Goal: Register for event/course

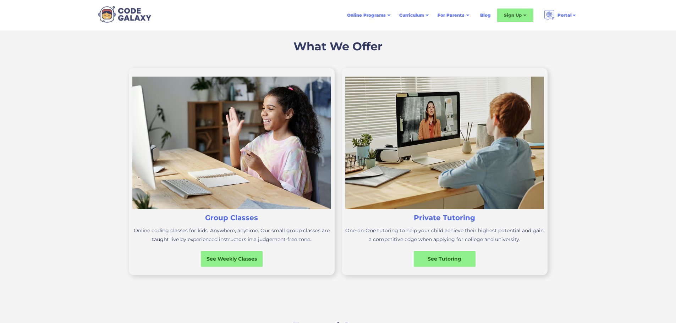
scroll to position [248, 0]
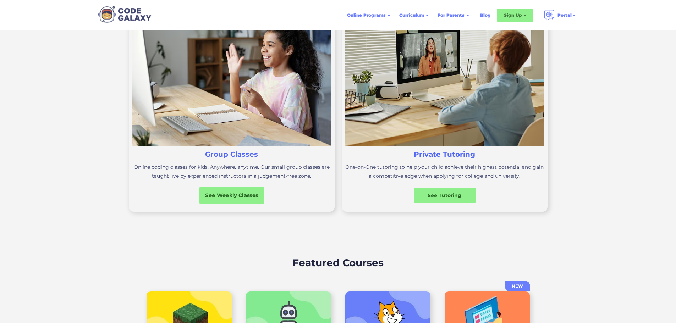
click at [241, 199] on div "See Weekly Classes" at bounding box center [231, 195] width 65 height 7
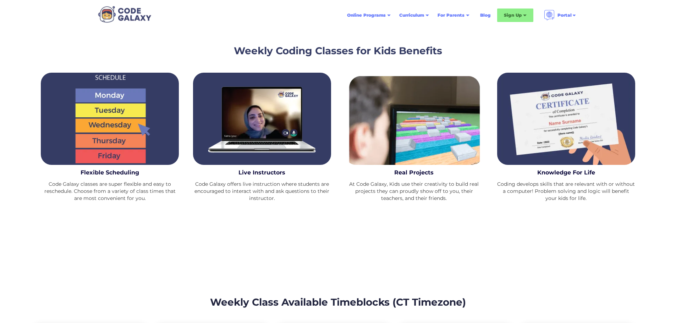
scroll to position [816, 0]
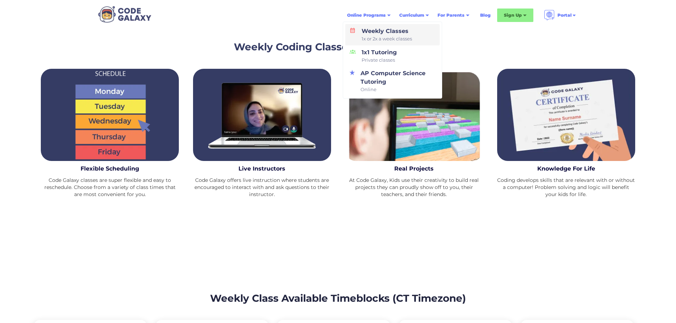
click at [383, 32] on div "Weekly Classes 1x or 2x a week classes" at bounding box center [385, 35] width 53 height 16
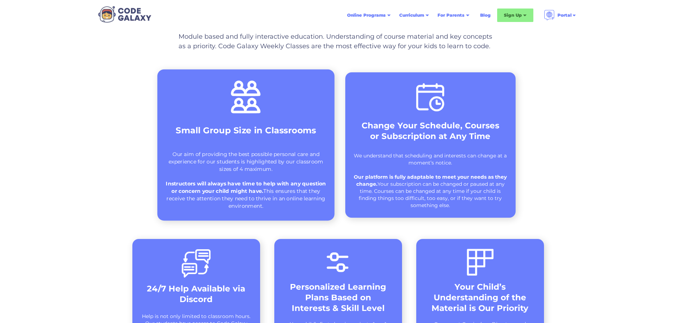
scroll to position [248, 0]
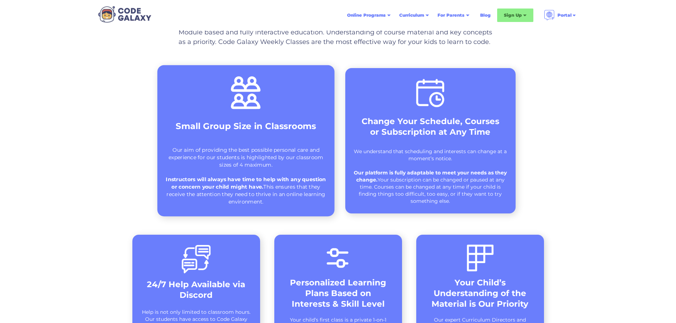
click at [284, 162] on div "Our aim of providing the best possible personal care and experience for our stu…" at bounding box center [246, 175] width 162 height 59
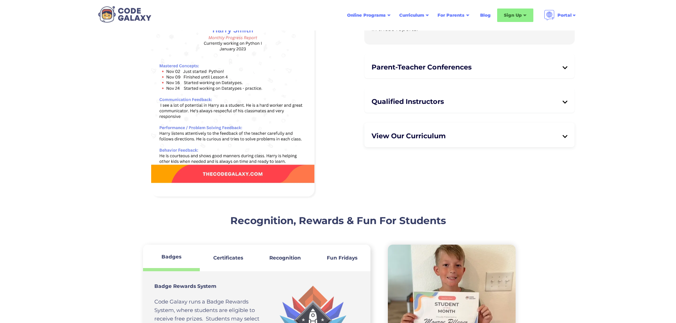
scroll to position [1774, 0]
